Goal: Information Seeking & Learning: Compare options

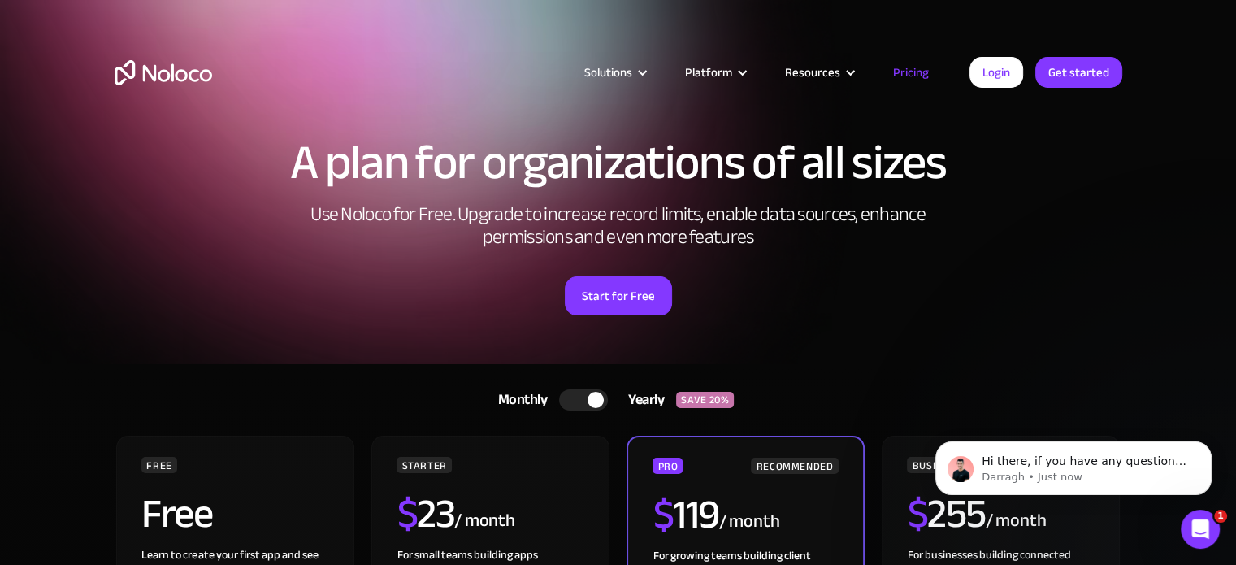
click at [592, 398] on div at bounding box center [595, 400] width 16 height 16
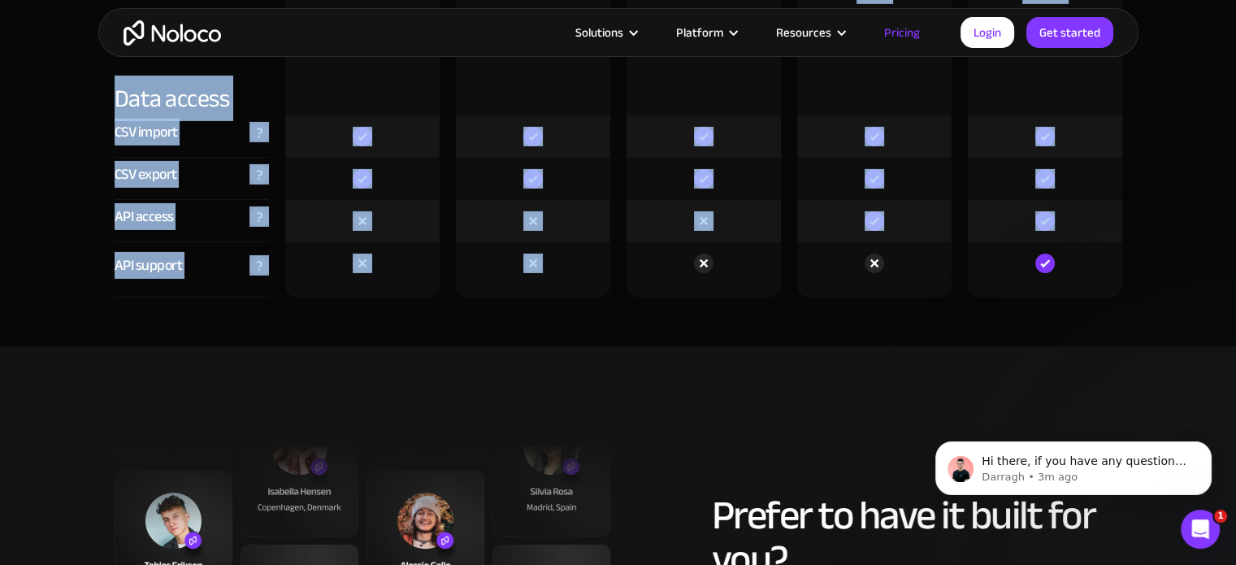
scroll to position [5467, 0]
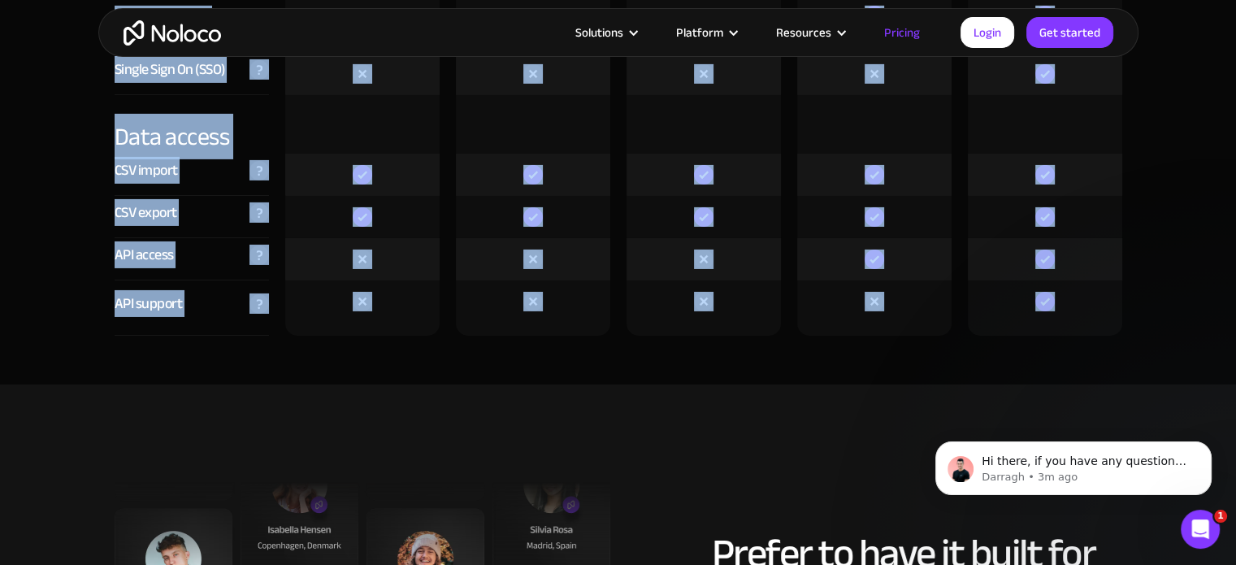
drag, startPoint x: 271, startPoint y: 201, endPoint x: 1021, endPoint y: 323, distance: 759.1
copy div "Free Free Get started Starter $ 29 / month Get started Pro $ 149 / month Get st…"
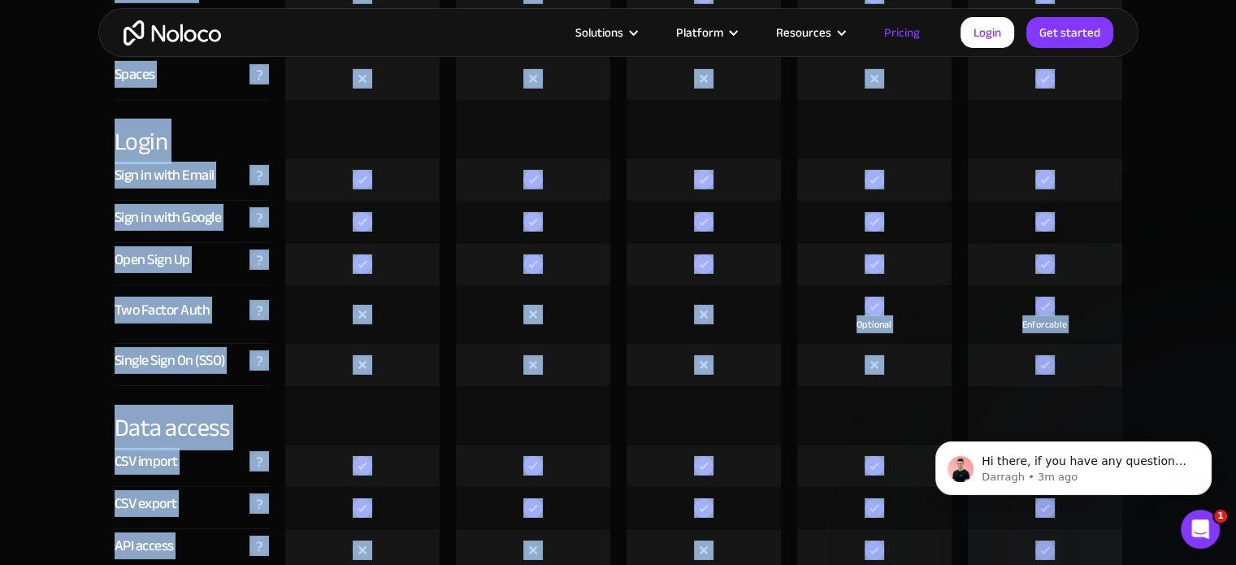
scroll to position [5060, 0]
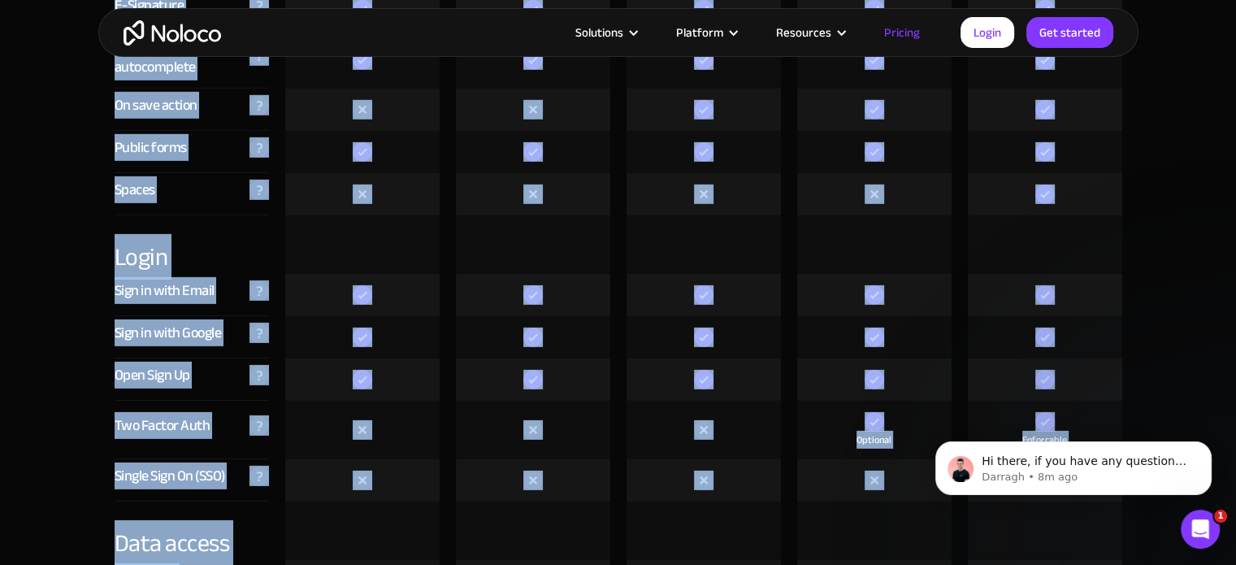
copy div "Free Free Get started Starter $ 29 / month Get started Pro $ 149 / month Get st…"
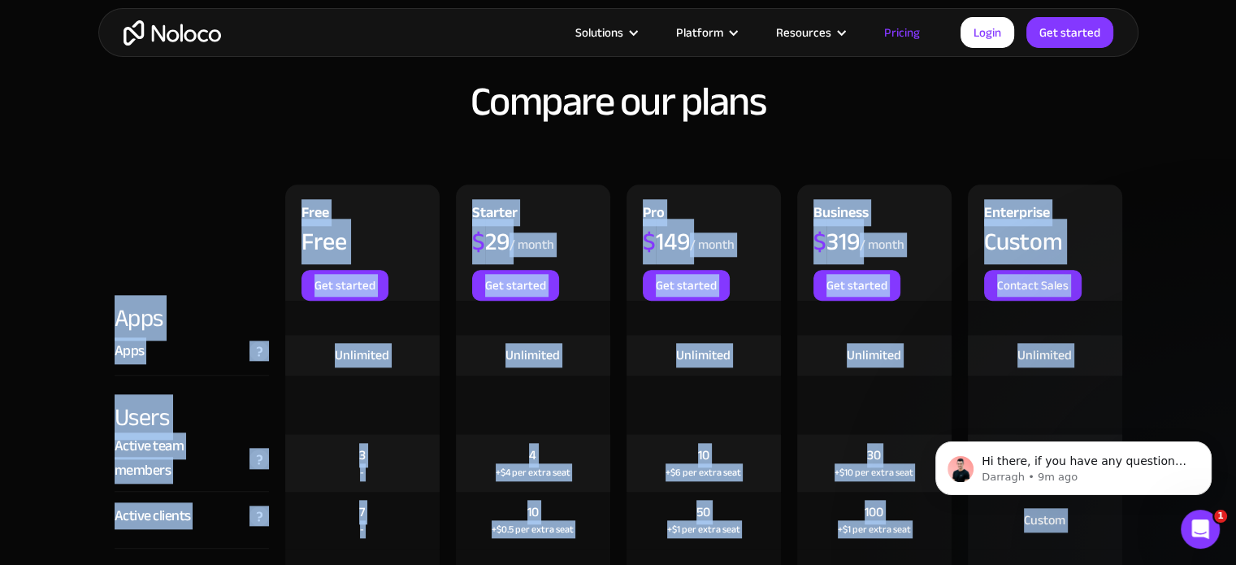
scroll to position [1567, 0]
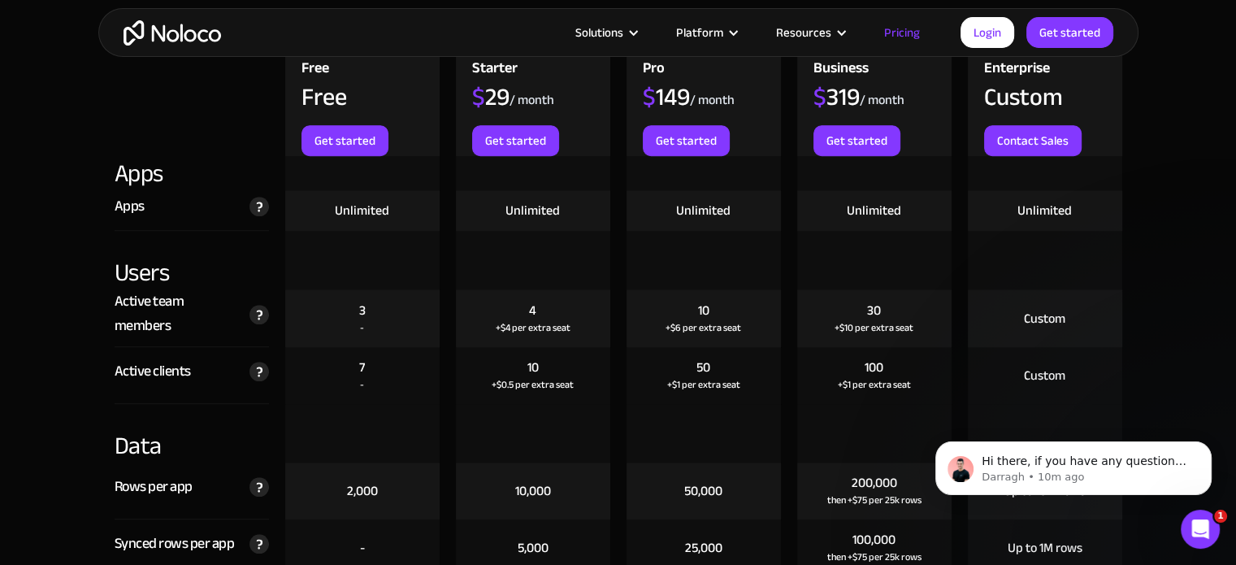
scroll to position [1729, 0]
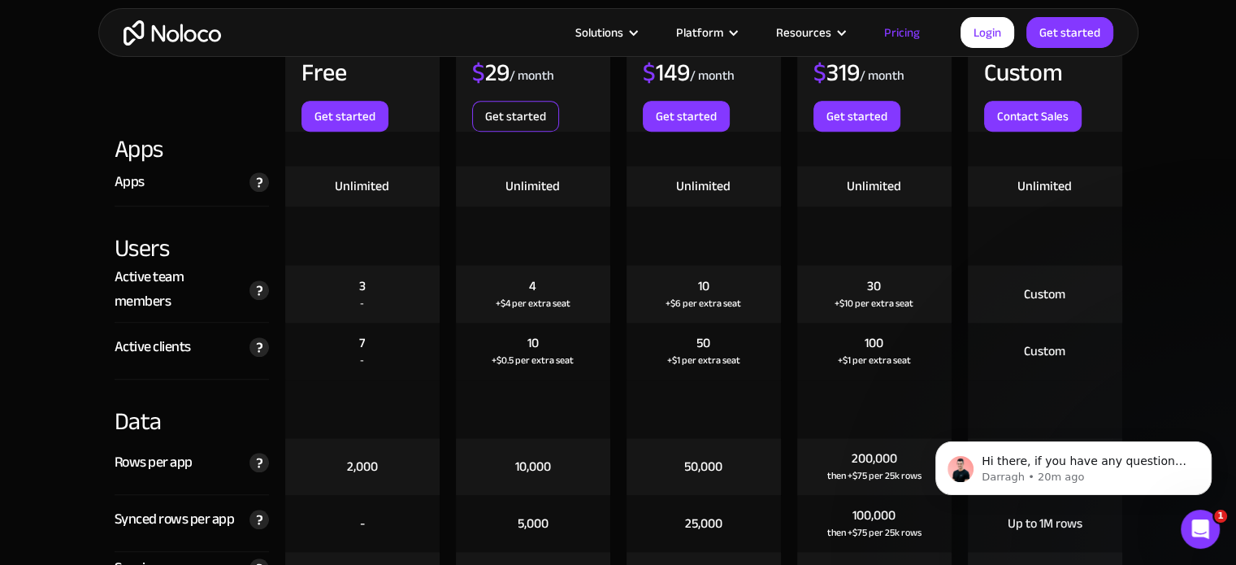
click at [526, 113] on link "Get started" at bounding box center [515, 116] width 87 height 31
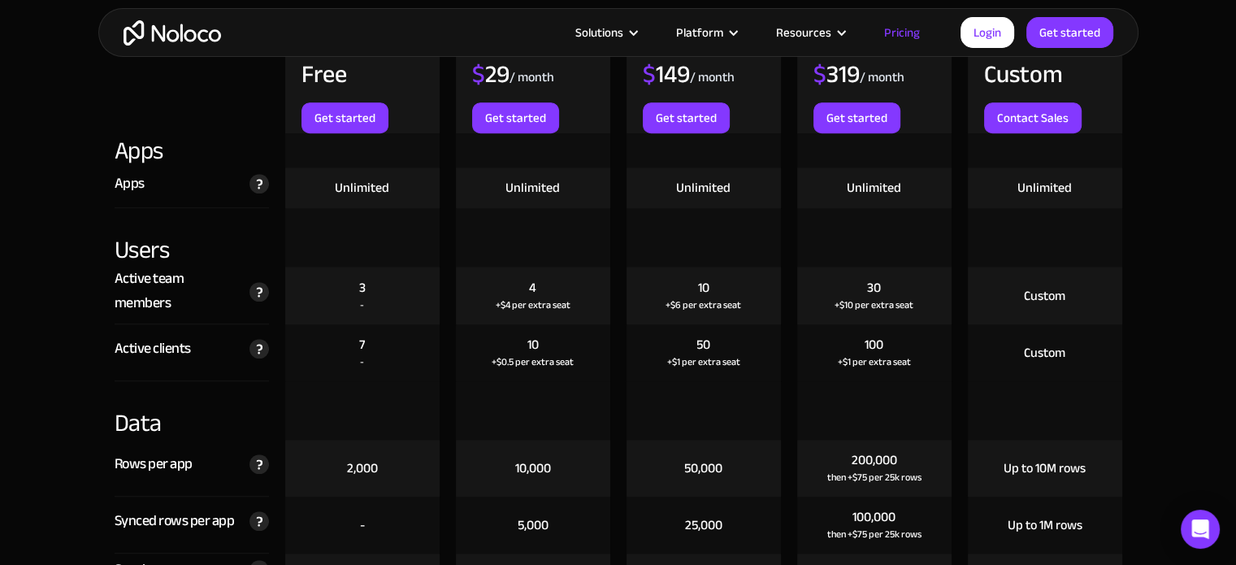
click at [995, 48] on div "Solutions Use Cases Business Types Project Management Keep track of customers, …" at bounding box center [618, 32] width 1040 height 49
click at [995, 40] on link "Login" at bounding box center [987, 32] width 54 height 31
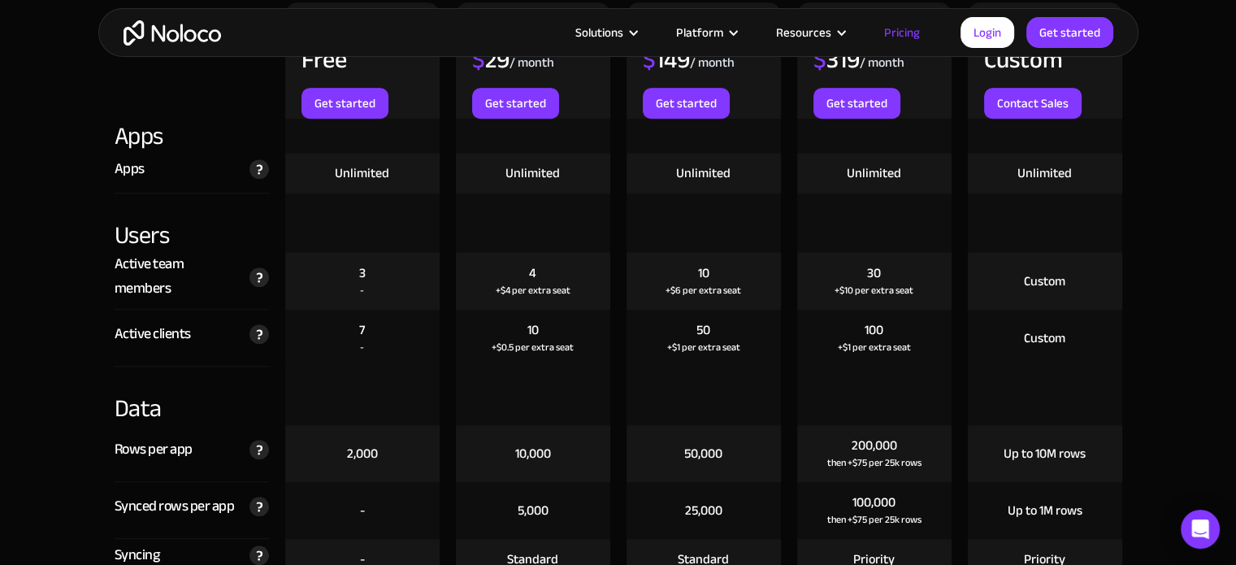
scroll to position [1729, 0]
